Goal: Transaction & Acquisition: Purchase product/service

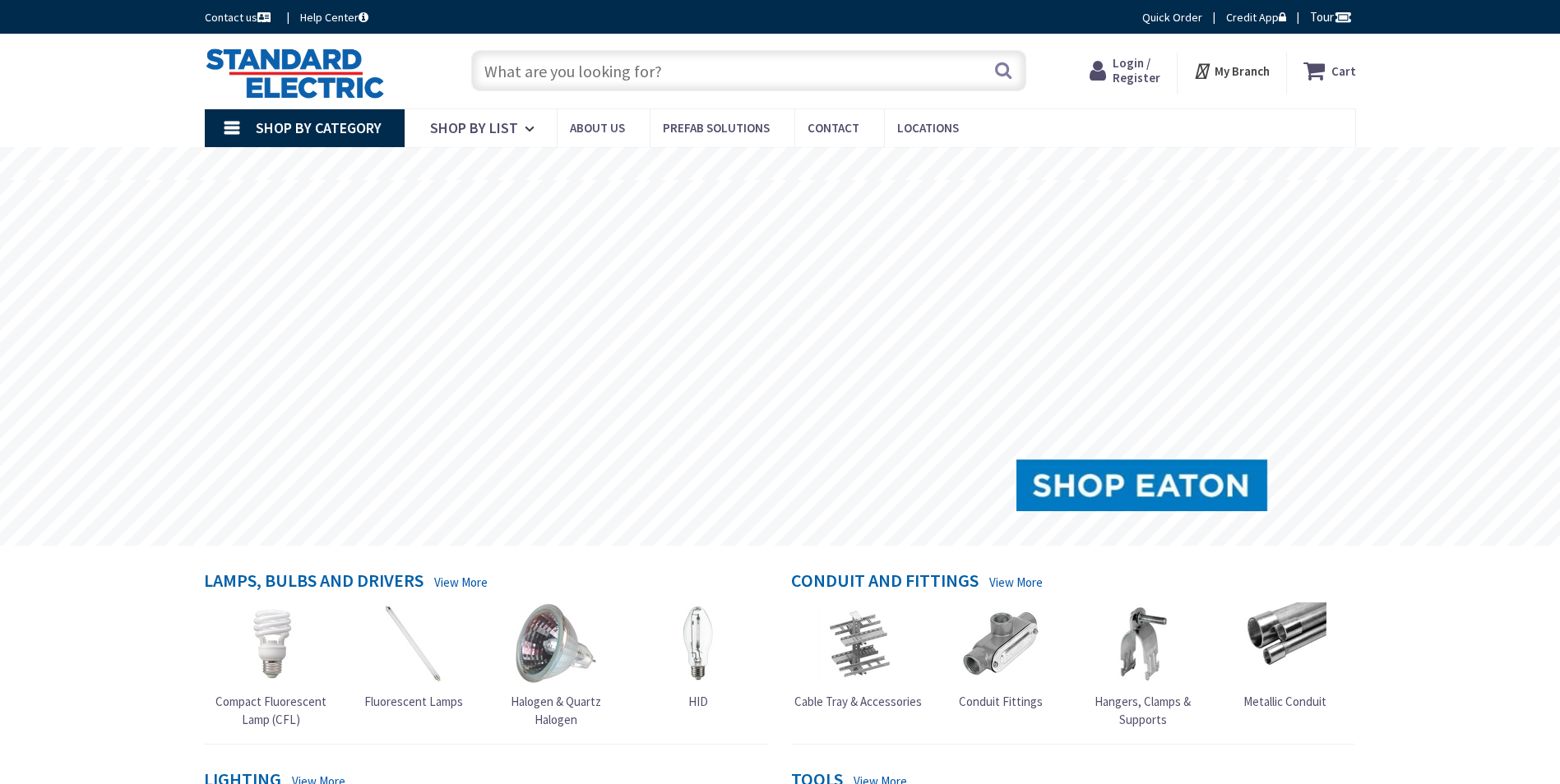
click at [892, 70] on input "text" at bounding box center [749, 70] width 555 height 41
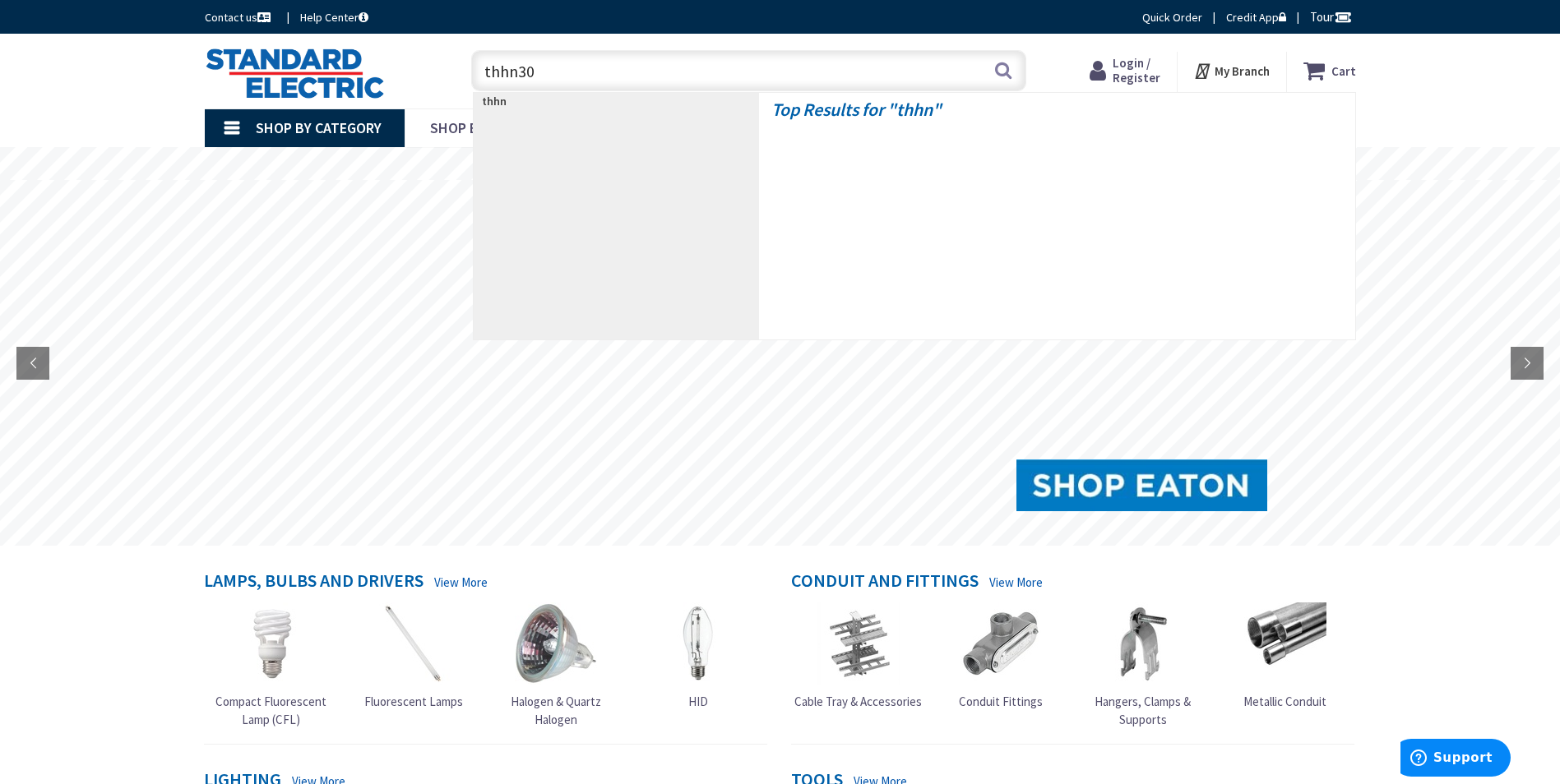
type input "thhn300"
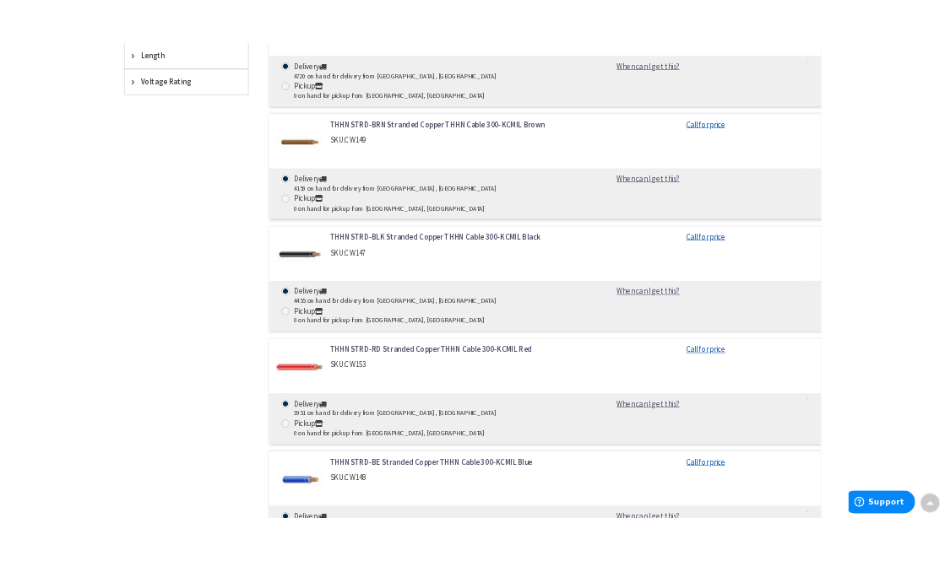
scroll to position [844, 0]
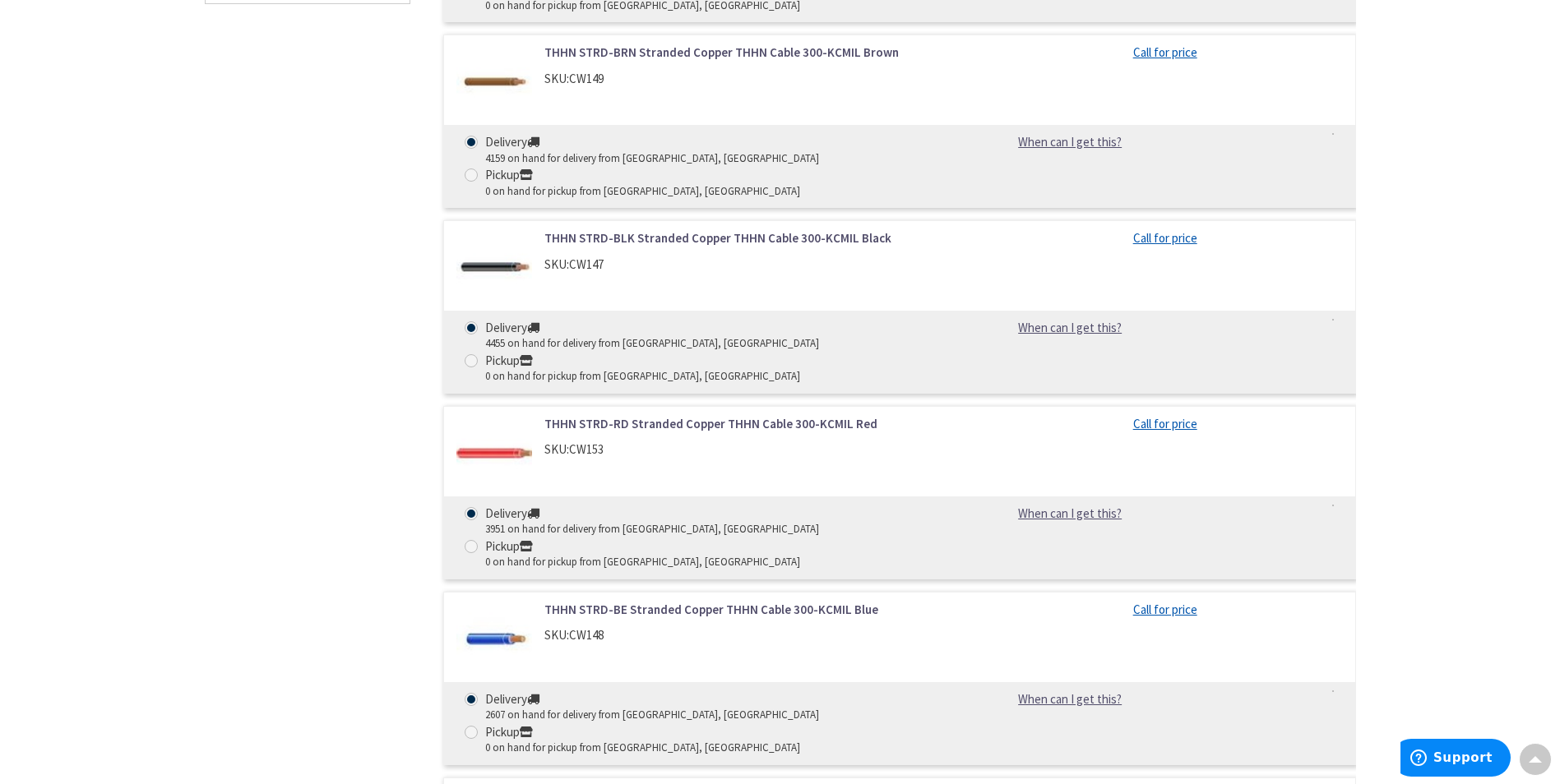
click at [1465, 38] on div "Skip to Content Toggle Nav Search Cart My Cart Close" at bounding box center [780, 607] width 1560 height 2792
drag, startPoint x: 330, startPoint y: 473, endPoint x: 382, endPoint y: 413, distance: 79.4
click at [330, 472] on div "Filters 105 items Pickup [DATE] [PERSON_NAME], [GEOGRAPHIC_DATA] (0 mi) (6) [GE…" at bounding box center [307, 588] width 206 height 1856
